Goal: Information Seeking & Learning: Learn about a topic

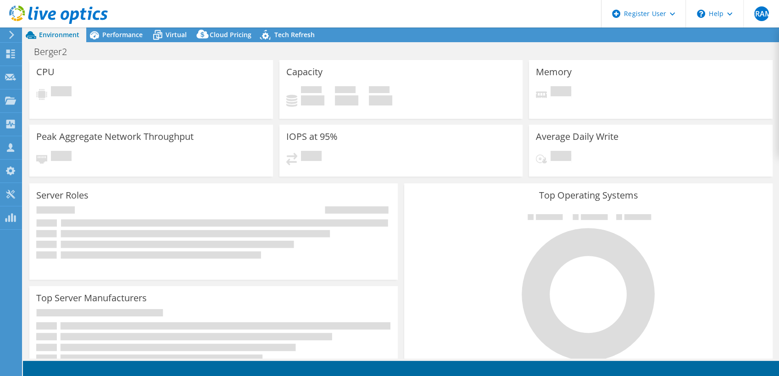
select select "USD"
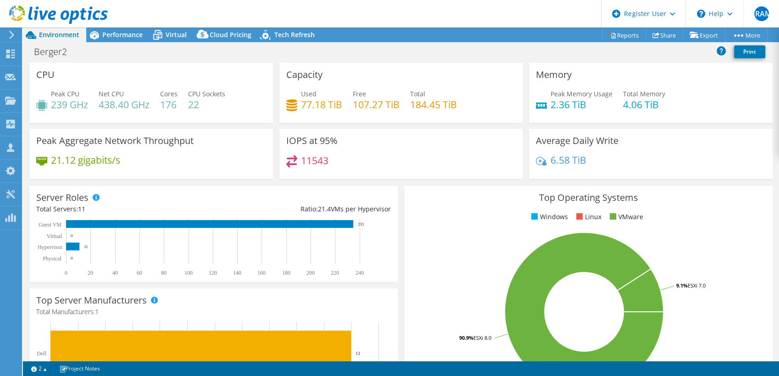
click at [341, 47] on div "Berger2 Print" at bounding box center [401, 51] width 756 height 17
click at [136, 30] on span "Performance" at bounding box center [122, 34] width 40 height 9
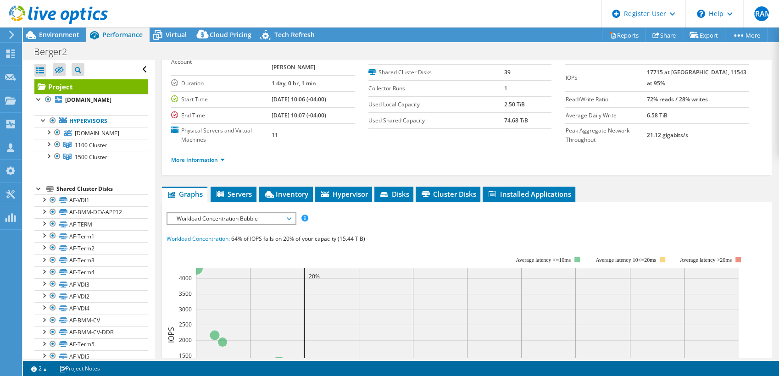
scroll to position [60, 0]
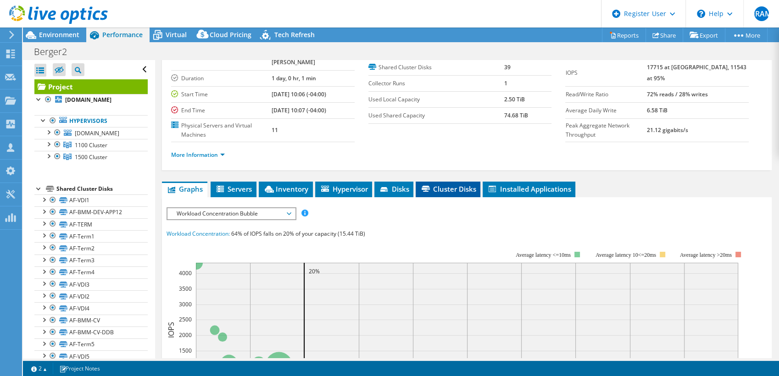
drag, startPoint x: 453, startPoint y: 178, endPoint x: 456, endPoint y: 173, distance: 5.0
click at [456, 184] on span "Cluster Disks" at bounding box center [448, 188] width 56 height 9
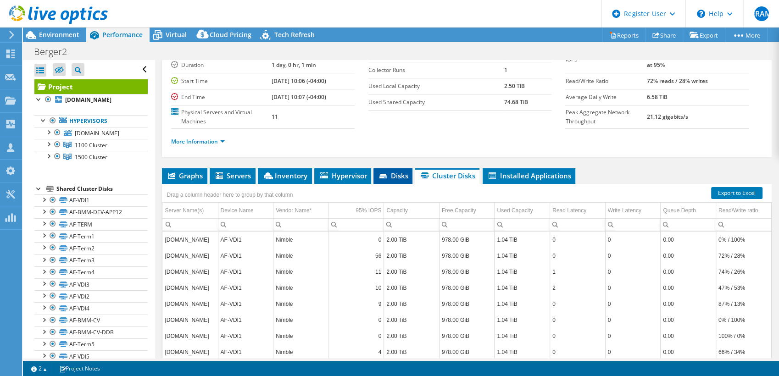
scroll to position [0, 0]
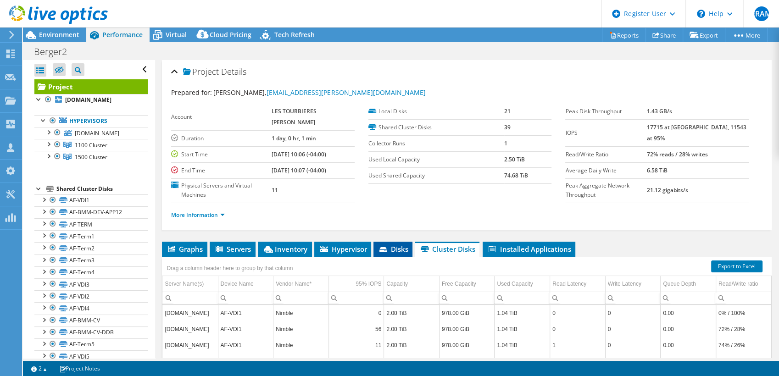
click at [382, 245] on span "Disks" at bounding box center [393, 249] width 30 height 9
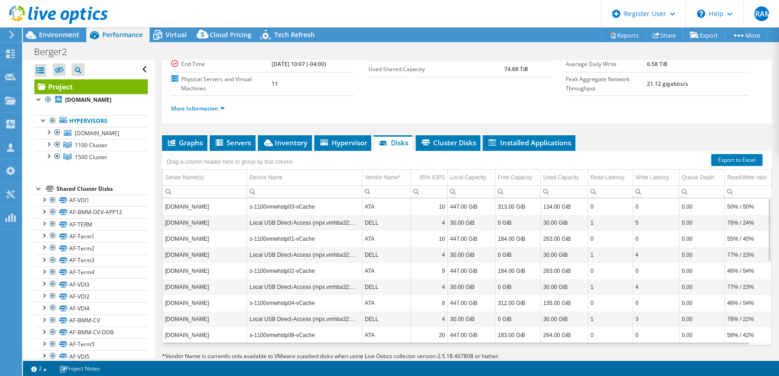
scroll to position [108, 0]
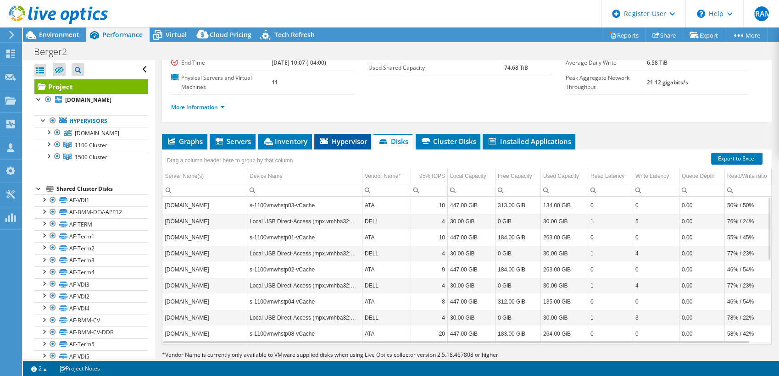
click at [340, 137] on span "Hypervisor" at bounding box center [343, 141] width 48 height 9
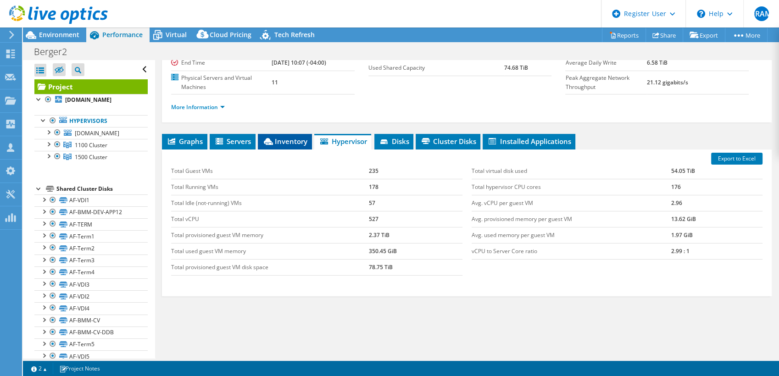
click at [282, 137] on span "Inventory" at bounding box center [284, 141] width 45 height 9
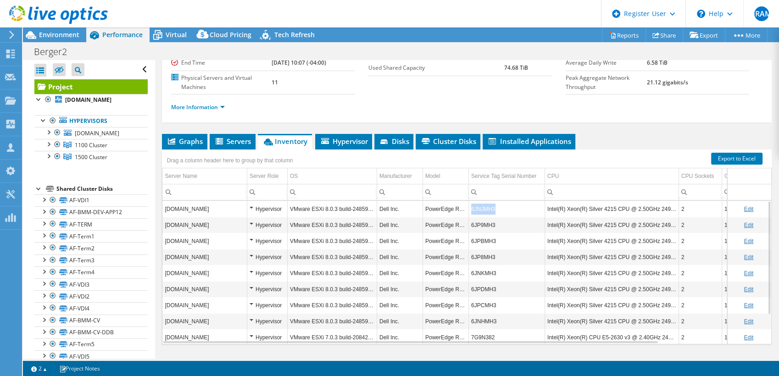
drag, startPoint x: 499, startPoint y: 188, endPoint x: 469, endPoint y: 185, distance: 29.5
click at [469, 201] on td "6JNJMH3" at bounding box center [506, 209] width 76 height 16
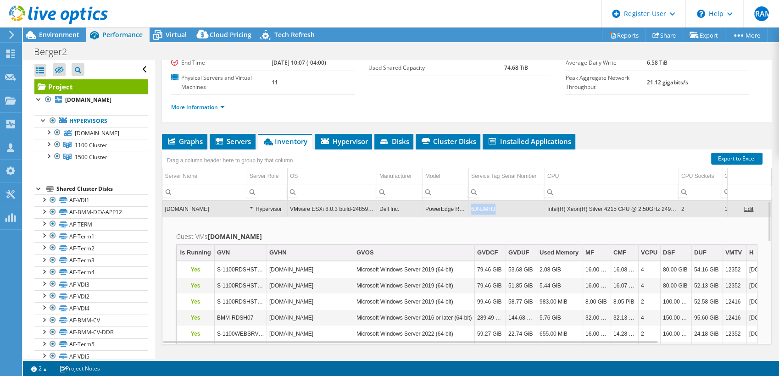
copy td "6JNJMH3"
drag, startPoint x: 500, startPoint y: 189, endPoint x: 471, endPoint y: 189, distance: 29.4
click at [471, 201] on td "6JNJMH3" at bounding box center [506, 209] width 76 height 16
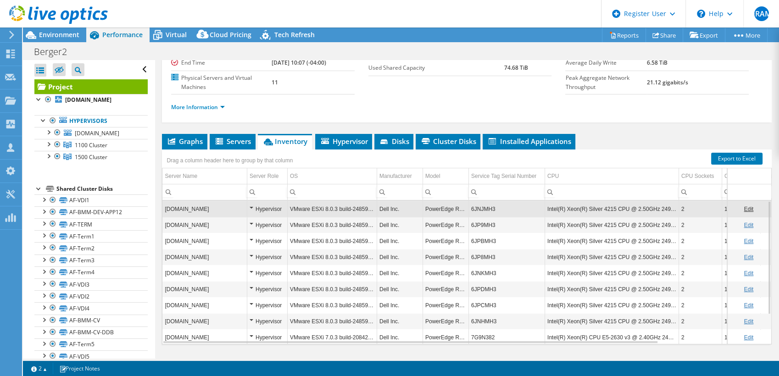
click at [471, 201] on td "6JNJMH3" at bounding box center [506, 209] width 76 height 16
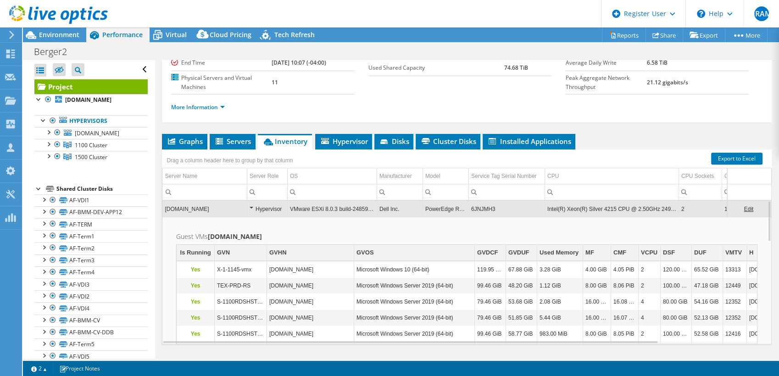
click at [471, 201] on td "6JNJMH3" at bounding box center [506, 209] width 76 height 16
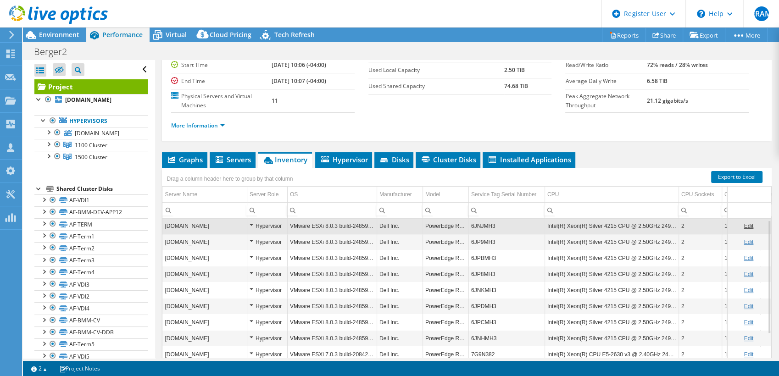
scroll to position [0, 0]
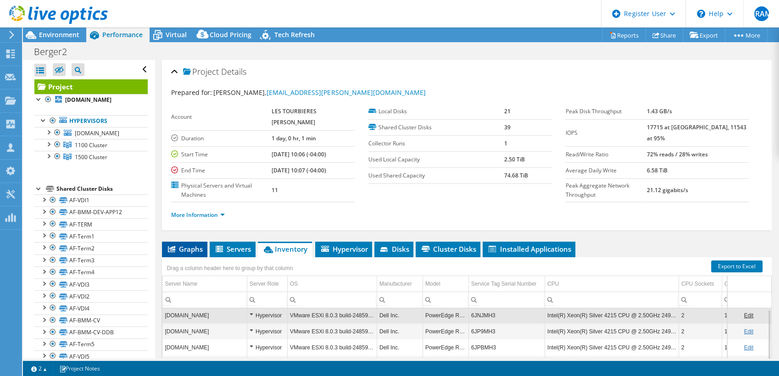
click at [191, 245] on span "Graphs" at bounding box center [185, 249] width 36 height 9
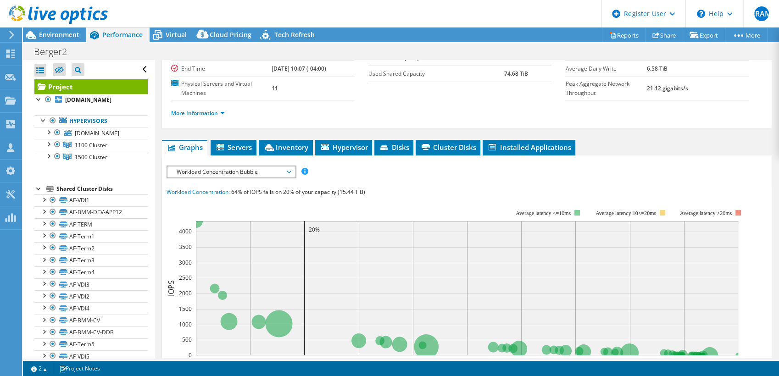
scroll to position [139, 0]
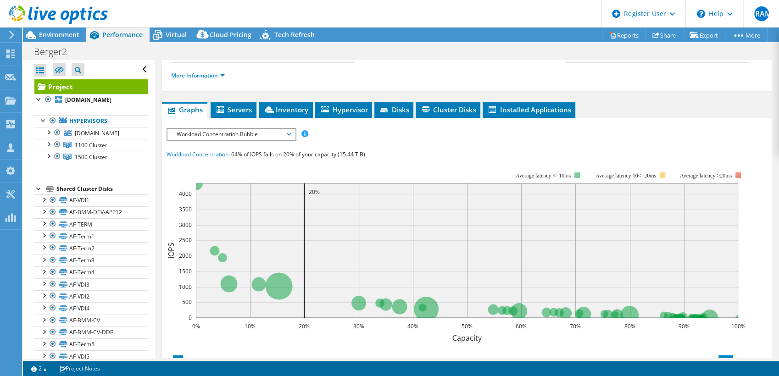
click at [275, 128] on div "Workload Concentration Bubble IOPS Disk Throughput IO Size Latency Queue Depth …" at bounding box center [231, 134] width 129 height 13
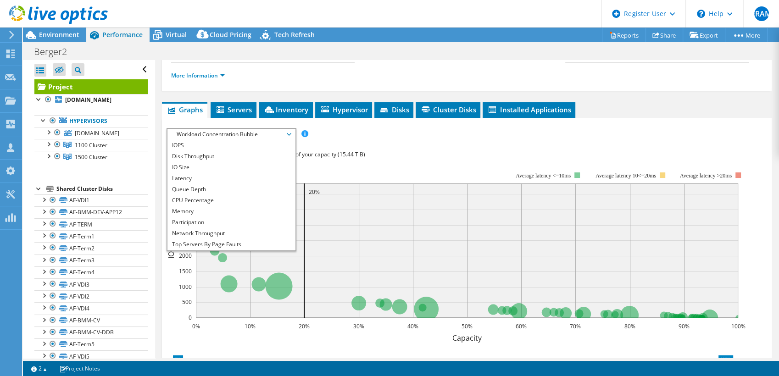
click at [351, 128] on div "IOPS Disk Throughput IO Size Latency Queue Depth CPU Percentage Memory Page Fau…" at bounding box center [467, 298] width 601 height 340
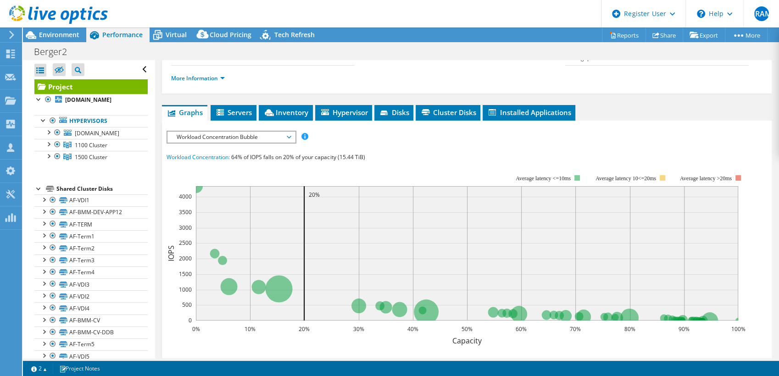
scroll to position [138, 0]
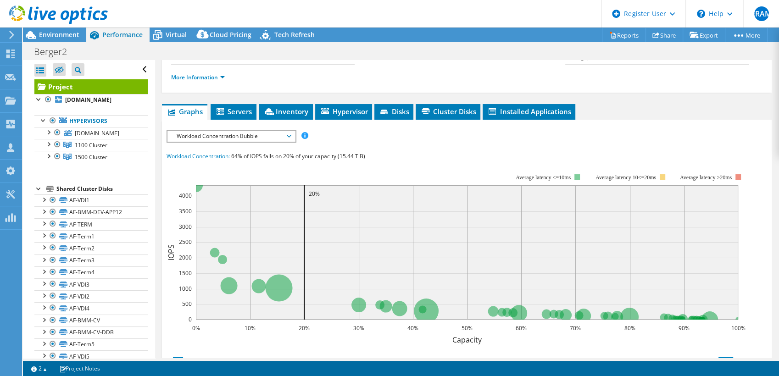
click at [270, 131] on span "Workload Concentration Bubble" at bounding box center [231, 136] width 118 height 11
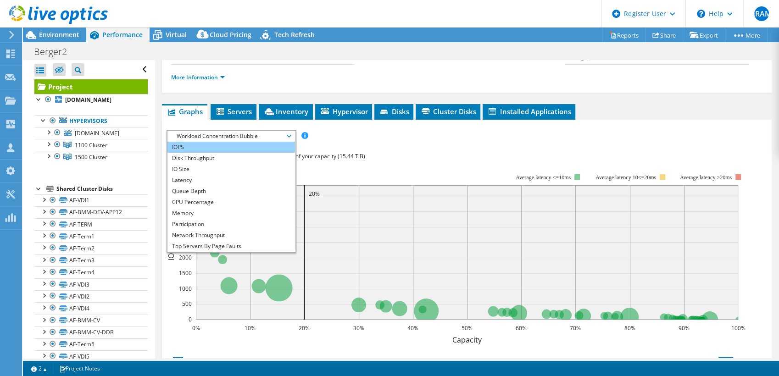
click at [253, 142] on li "IOPS" at bounding box center [230, 147] width 127 height 11
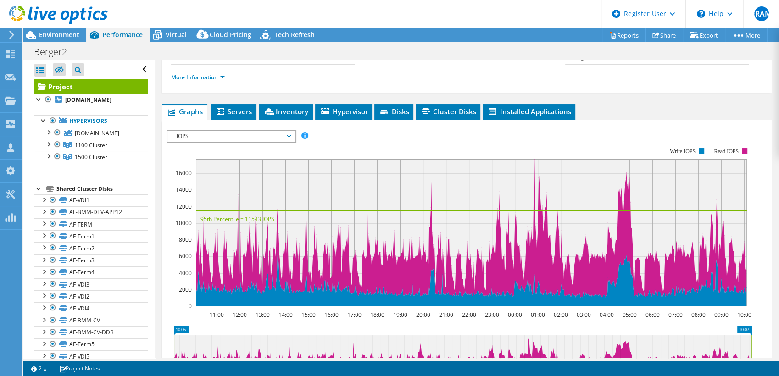
click at [284, 131] on span "IOPS" at bounding box center [231, 136] width 118 height 11
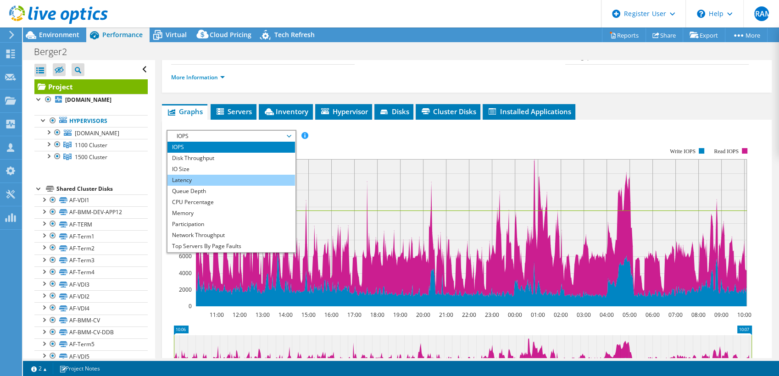
click at [257, 175] on li "Latency" at bounding box center [230, 180] width 127 height 11
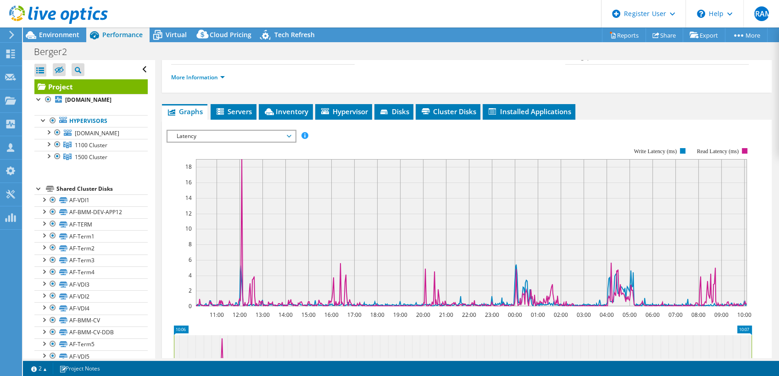
click at [278, 131] on span "Latency" at bounding box center [231, 136] width 118 height 11
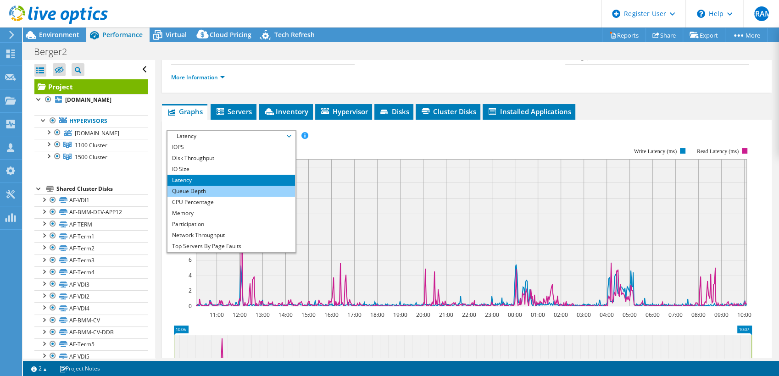
click at [264, 186] on li "Queue Depth" at bounding box center [230, 191] width 127 height 11
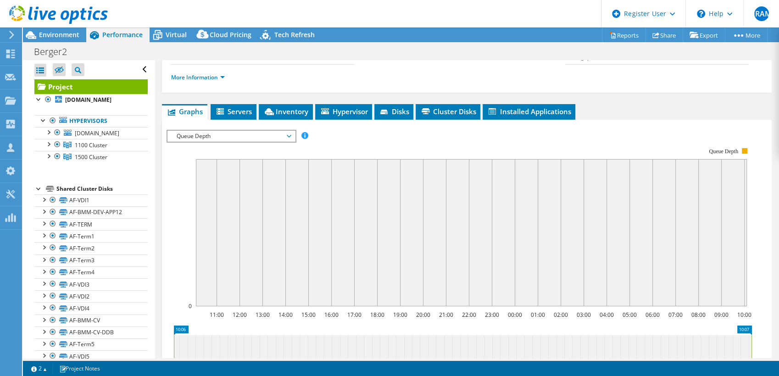
click at [275, 131] on span "Queue Depth" at bounding box center [231, 136] width 118 height 11
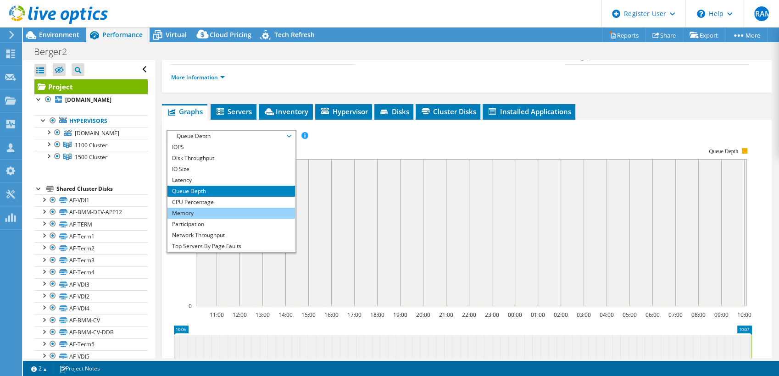
click at [233, 208] on li "Memory" at bounding box center [230, 213] width 127 height 11
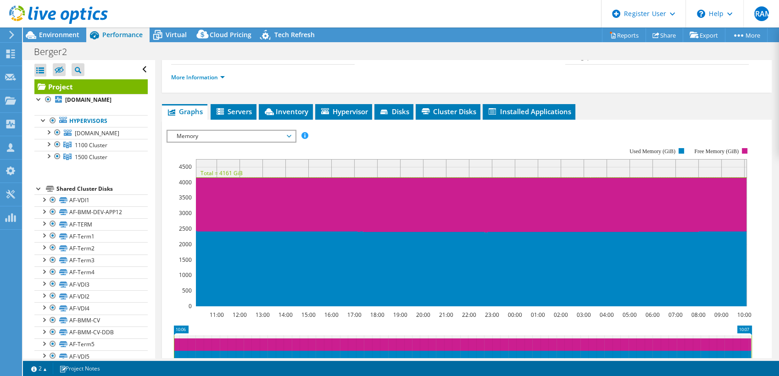
click at [281, 131] on span "Memory" at bounding box center [231, 136] width 118 height 11
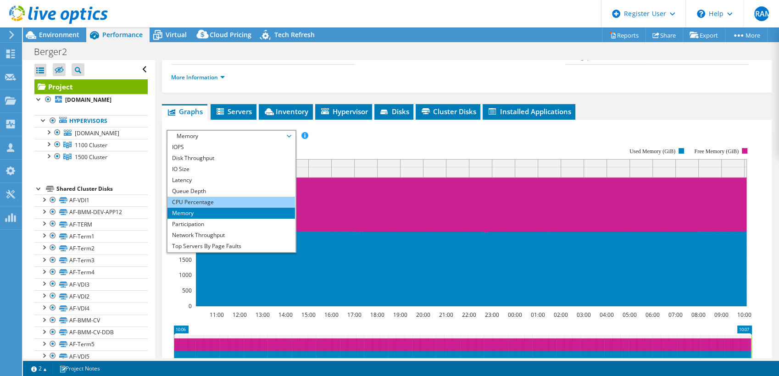
click at [234, 197] on li "CPU Percentage" at bounding box center [230, 202] width 127 height 11
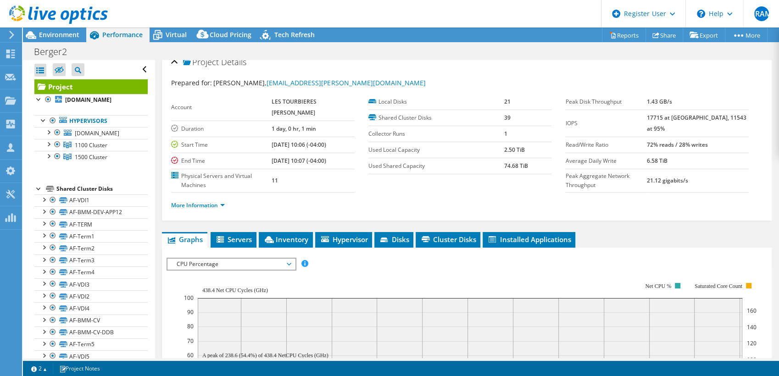
scroll to position [0, 0]
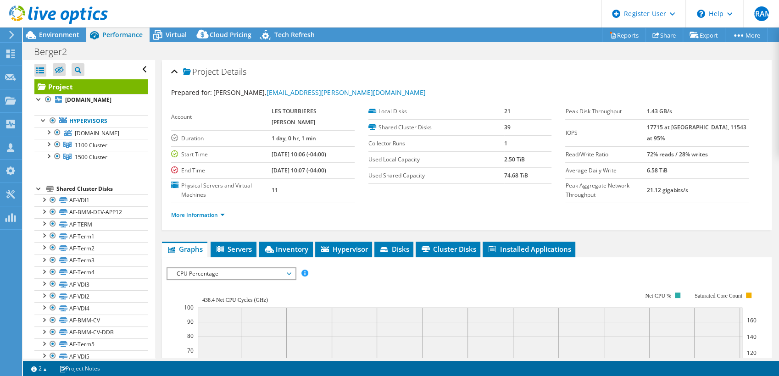
click at [219, 267] on div "CPU Percentage IOPS Disk Throughput IO Size Latency Queue Depth CPU Percentage …" at bounding box center [231, 273] width 129 height 13
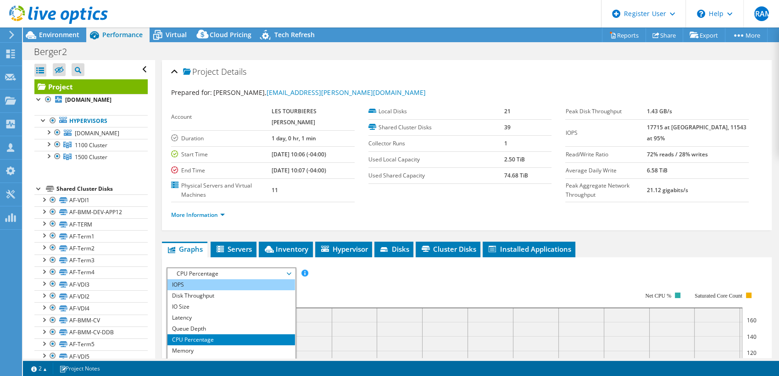
click at [217, 279] on li "IOPS" at bounding box center [230, 284] width 127 height 11
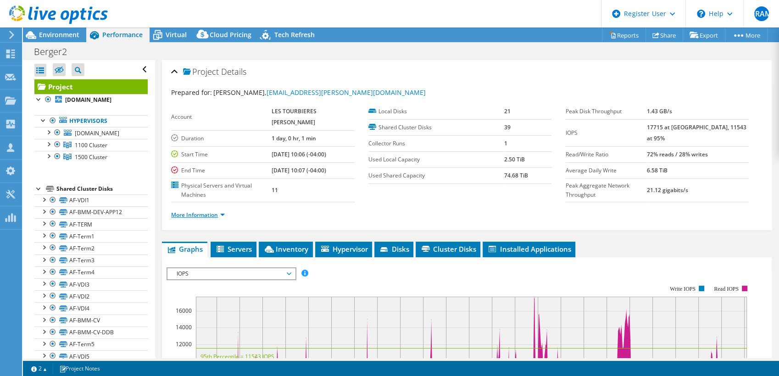
click at [211, 211] on link "More Information" at bounding box center [198, 215] width 54 height 8
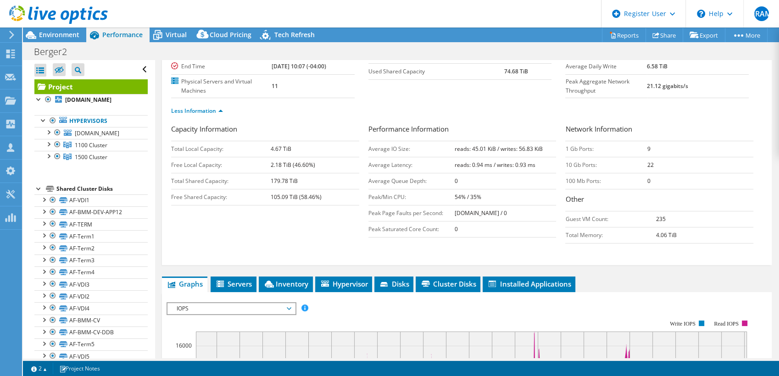
scroll to position [106, 0]
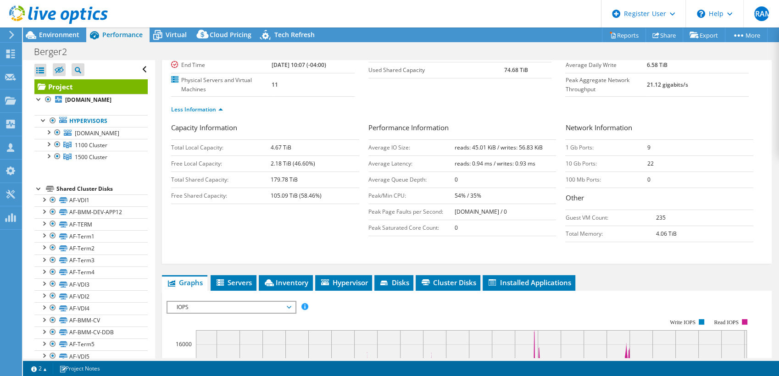
click at [536, 122] on h3 "Performance Information" at bounding box center [462, 128] width 188 height 12
